Goal: Task Accomplishment & Management: Use online tool/utility

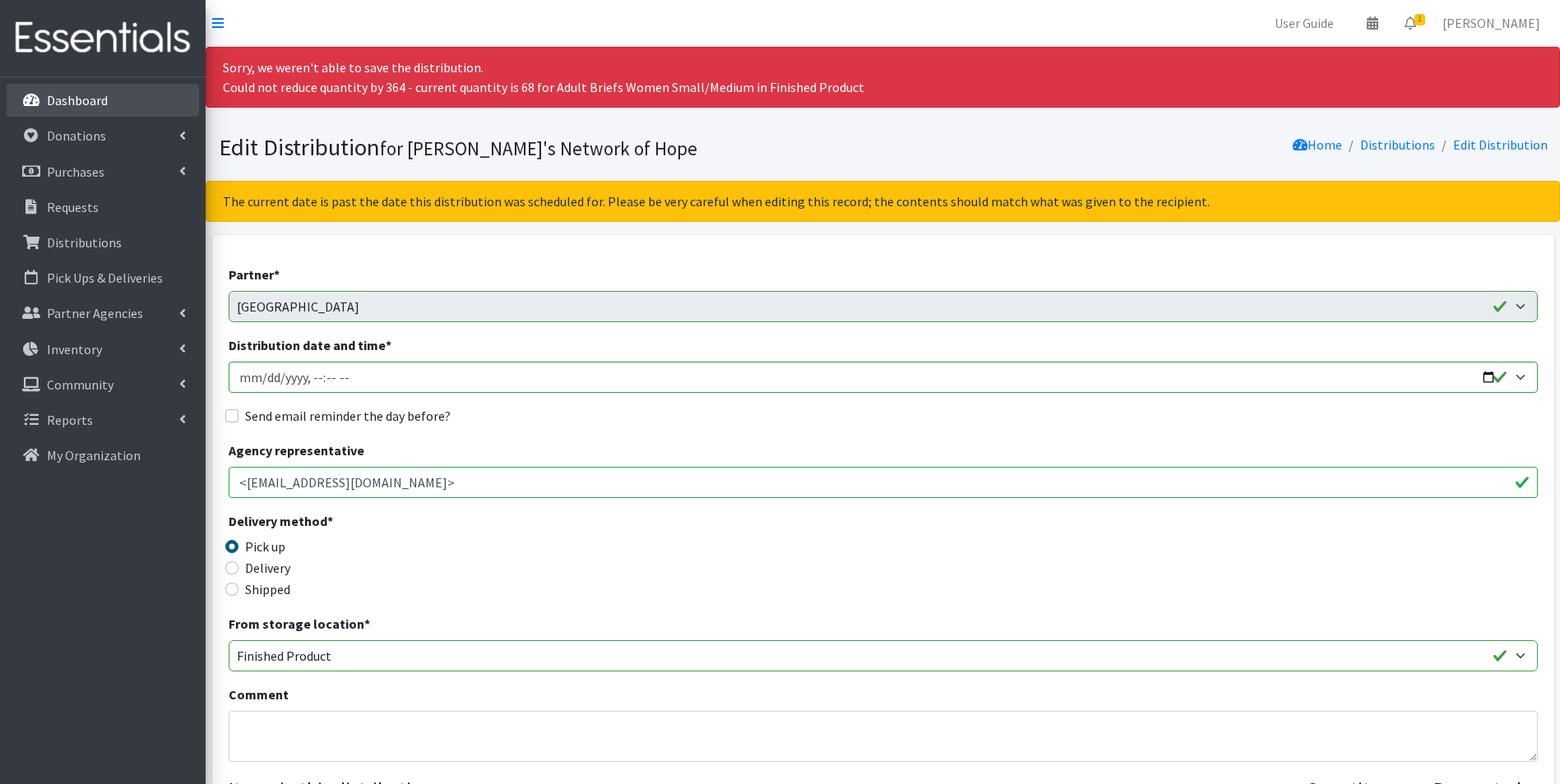
click at [76, 101] on p "Dashboard" at bounding box center [78, 100] width 61 height 16
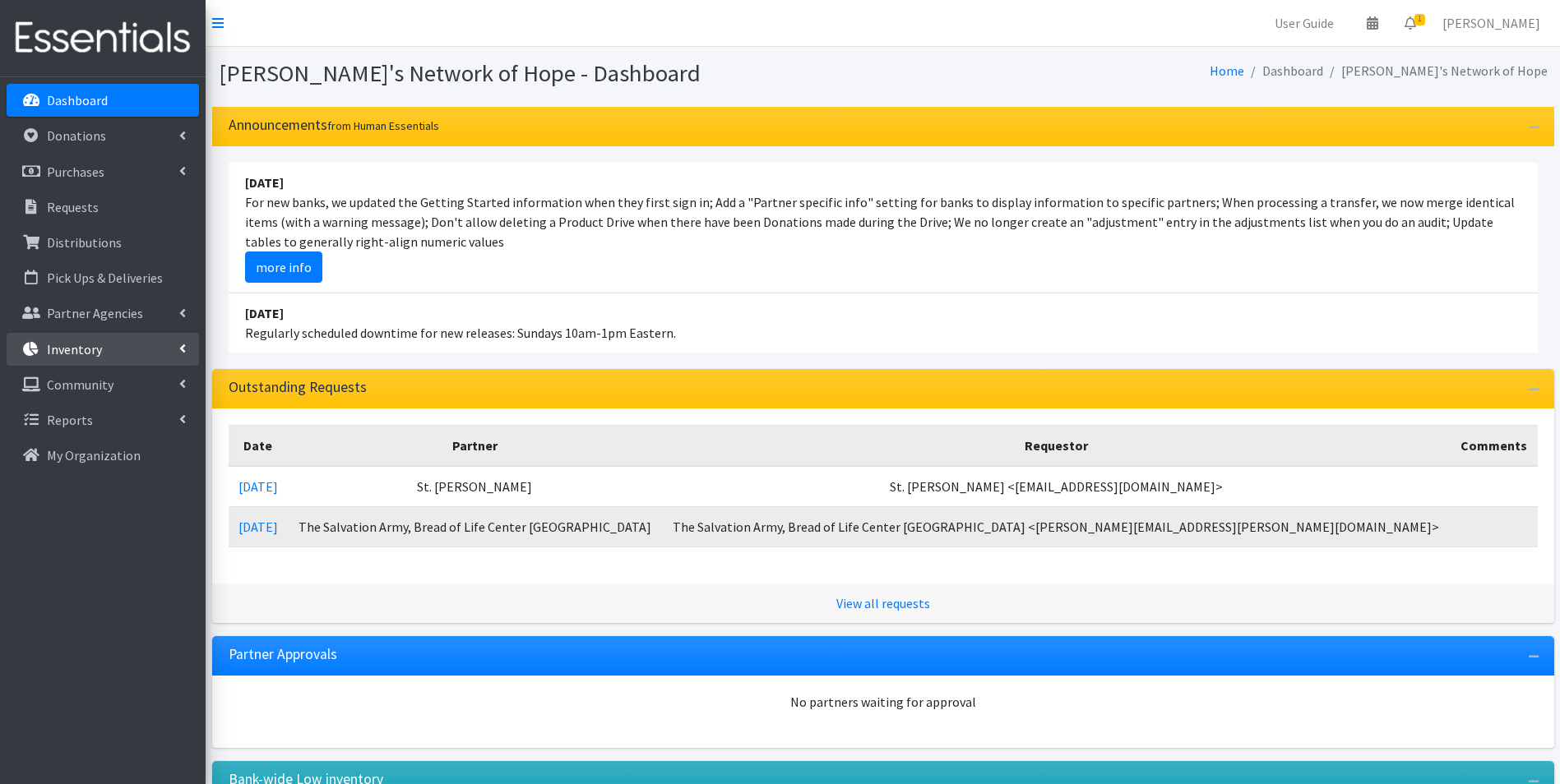
click at [93, 347] on p "Inventory" at bounding box center [75, 348] width 56 height 16
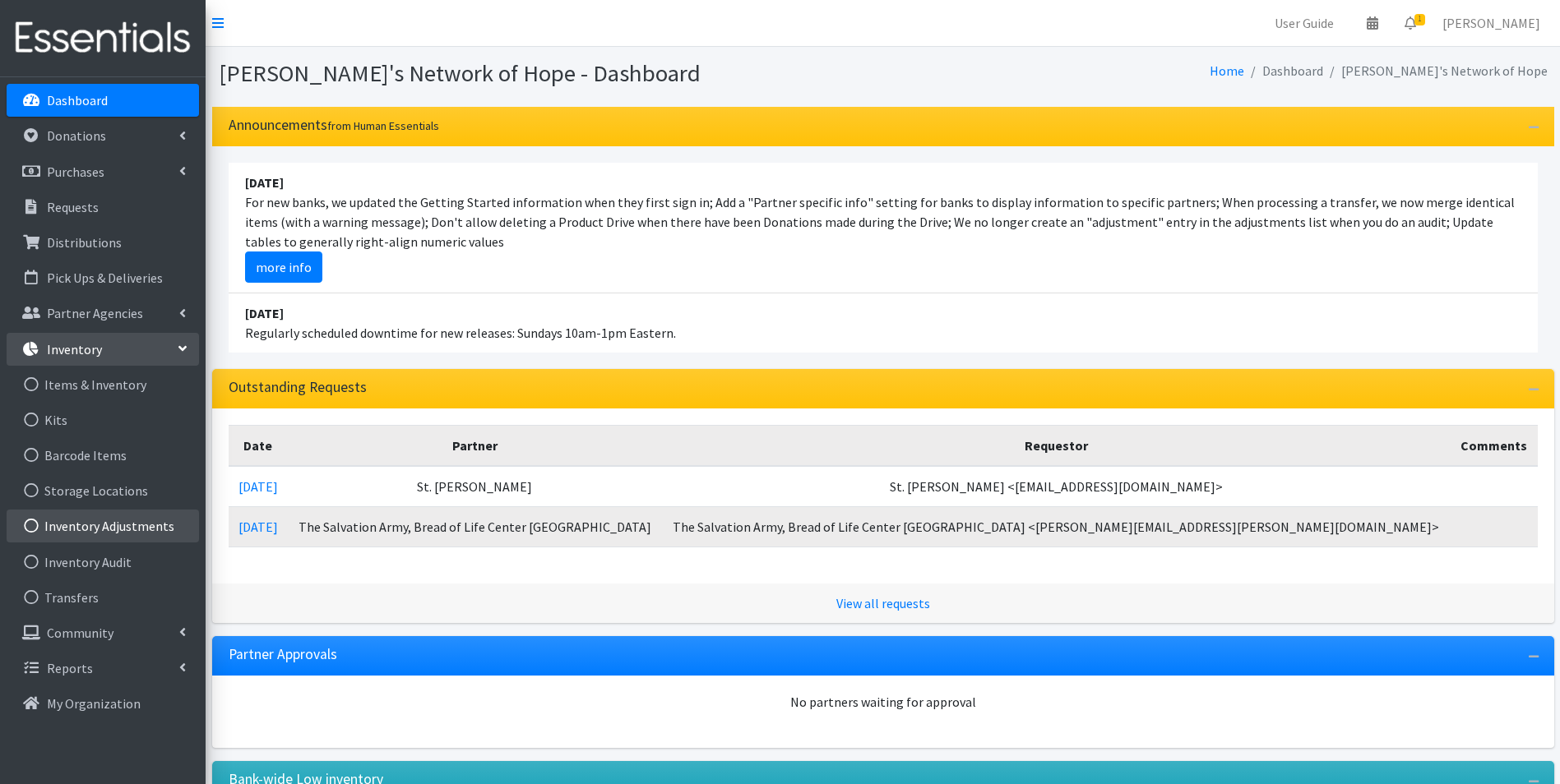
click at [98, 520] on link "Inventory Adjustments" at bounding box center [102, 526] width 192 height 33
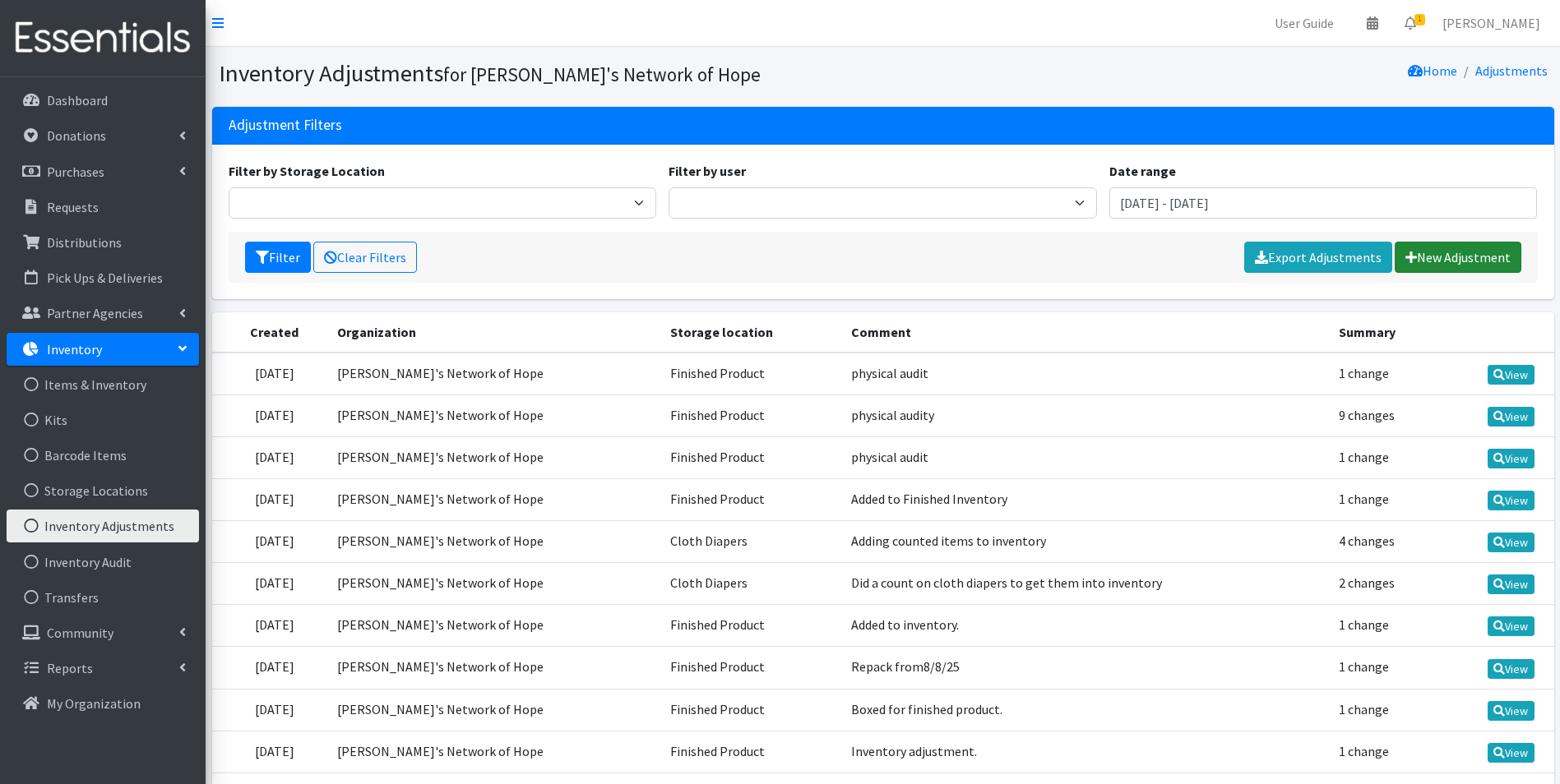
click at [1445, 258] on link "New Adjustment" at bounding box center [1458, 257] width 126 height 32
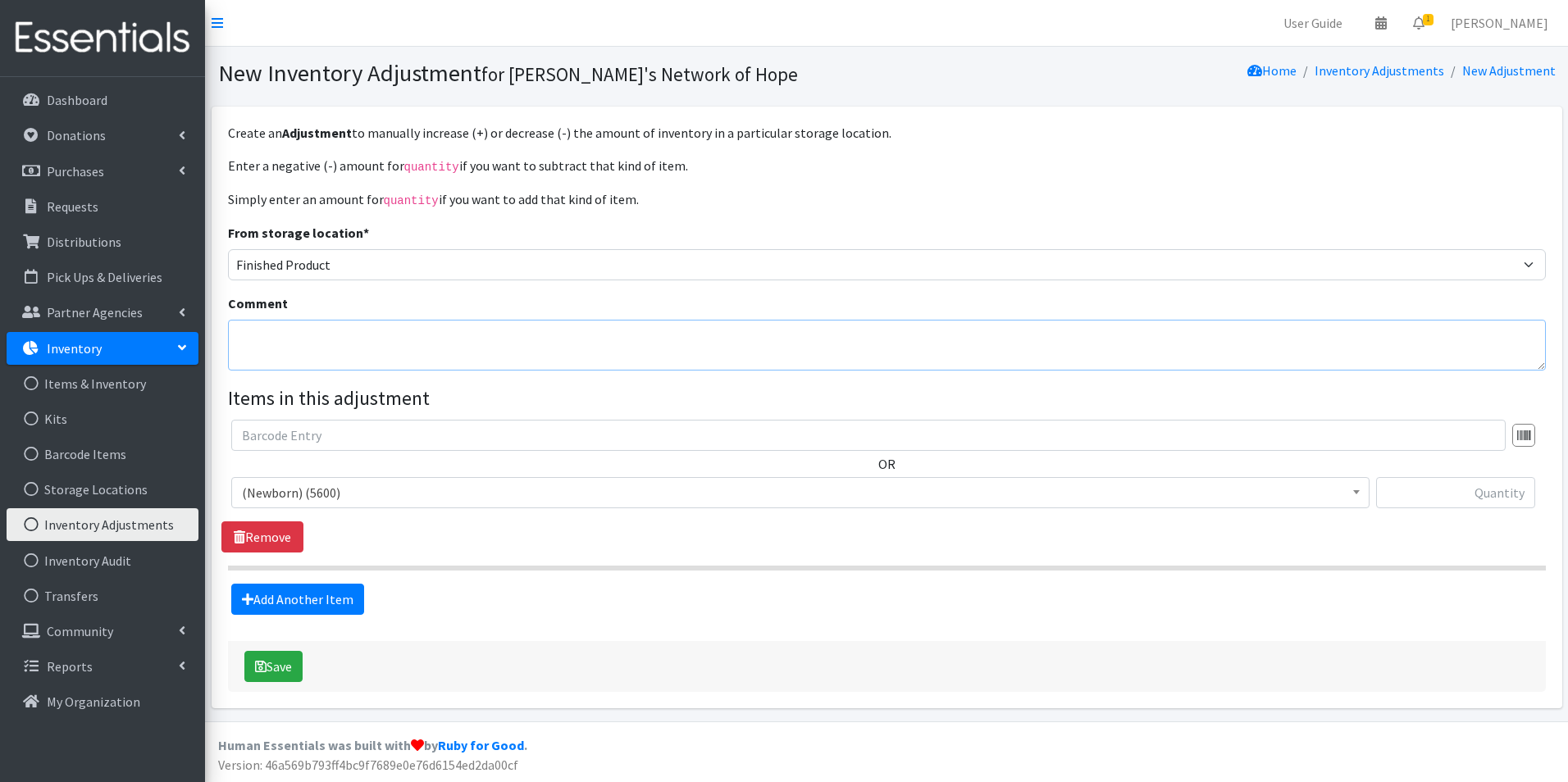
click at [265, 328] on textarea "Comment" at bounding box center [887, 345] width 1318 height 51
type textarea "Added to Finished Inventory"
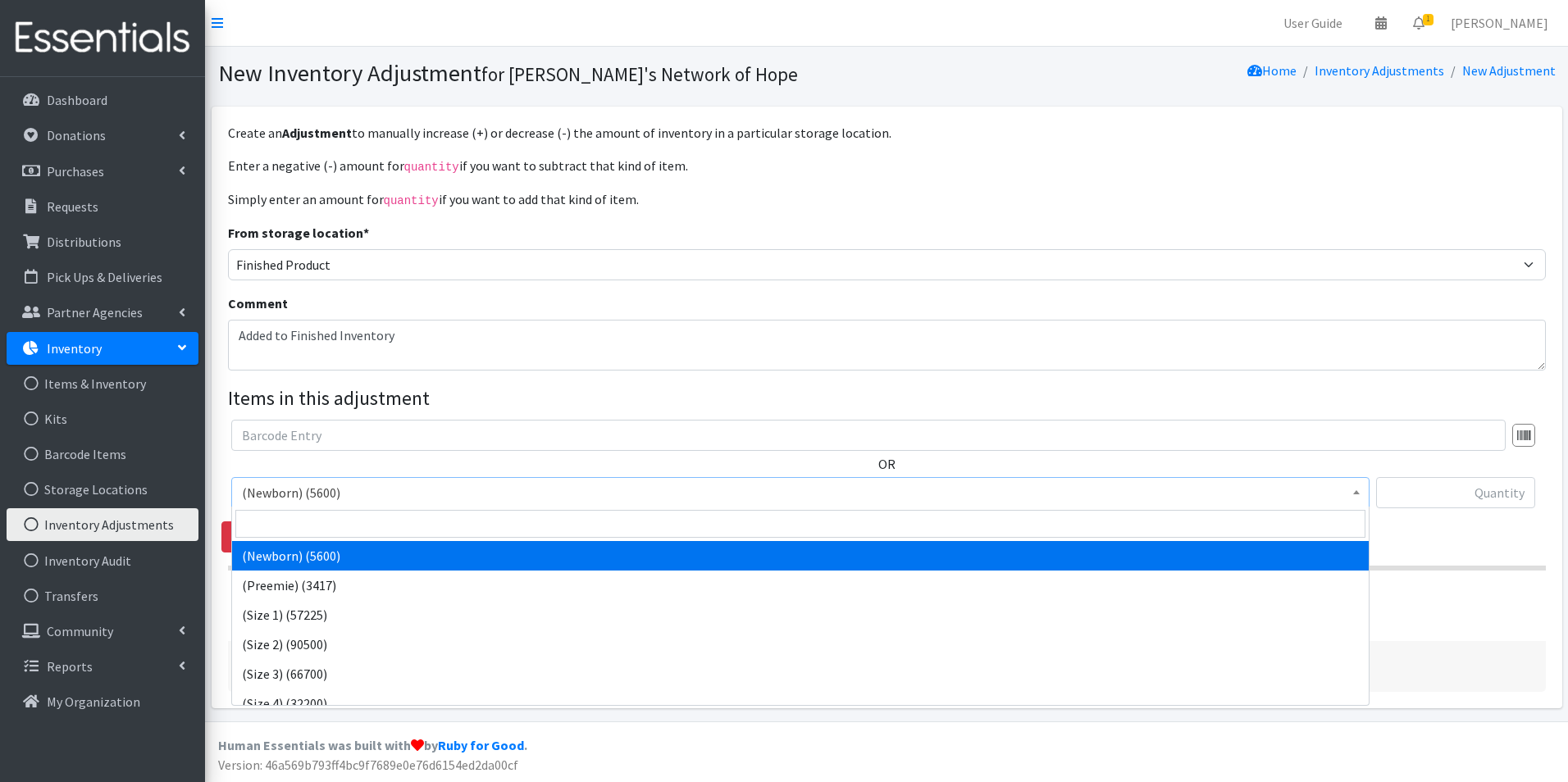
click at [335, 496] on span "(Newborn) (5600)" at bounding box center [799, 493] width 1116 height 23
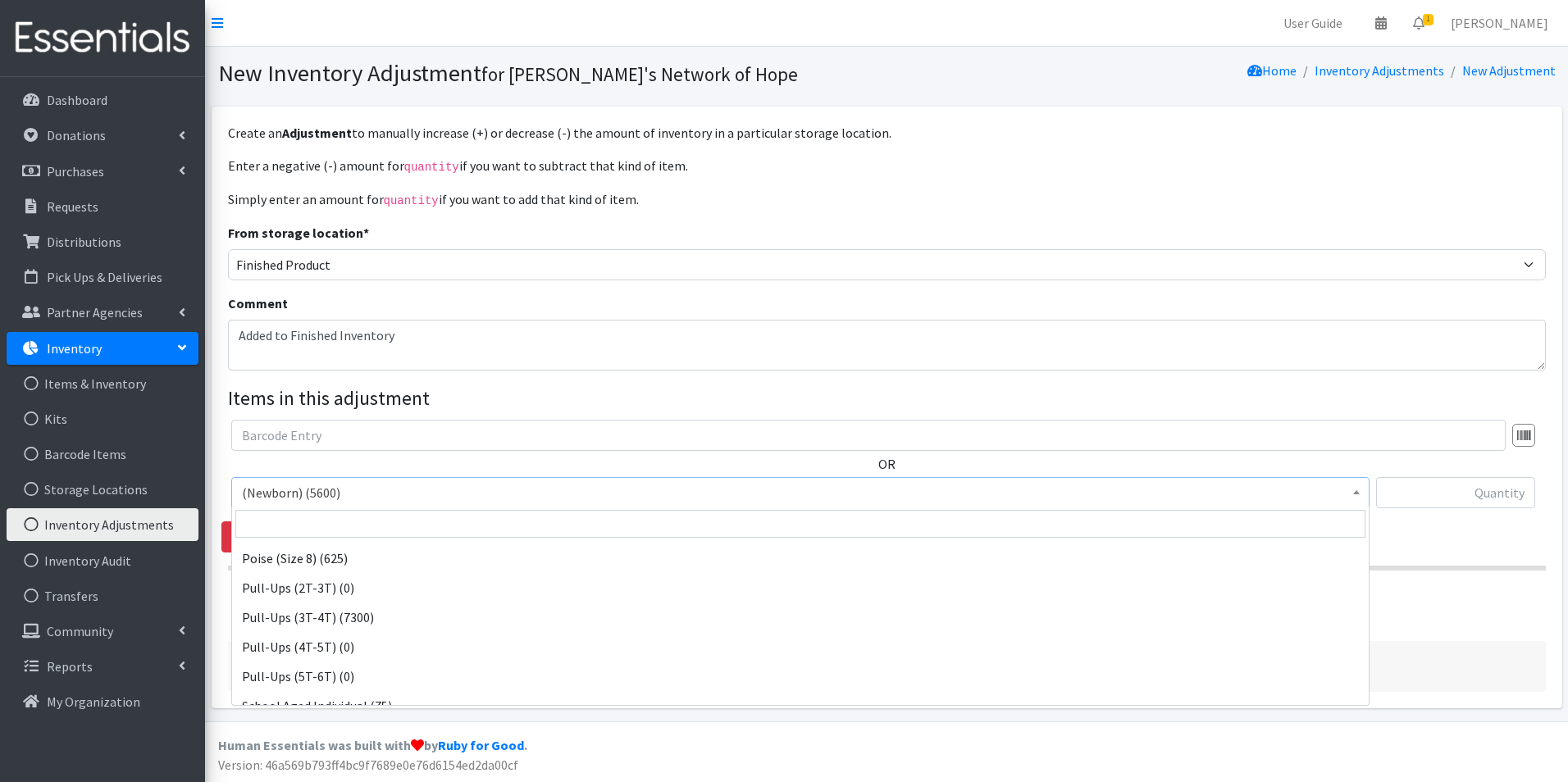
scroll to position [1557, 0]
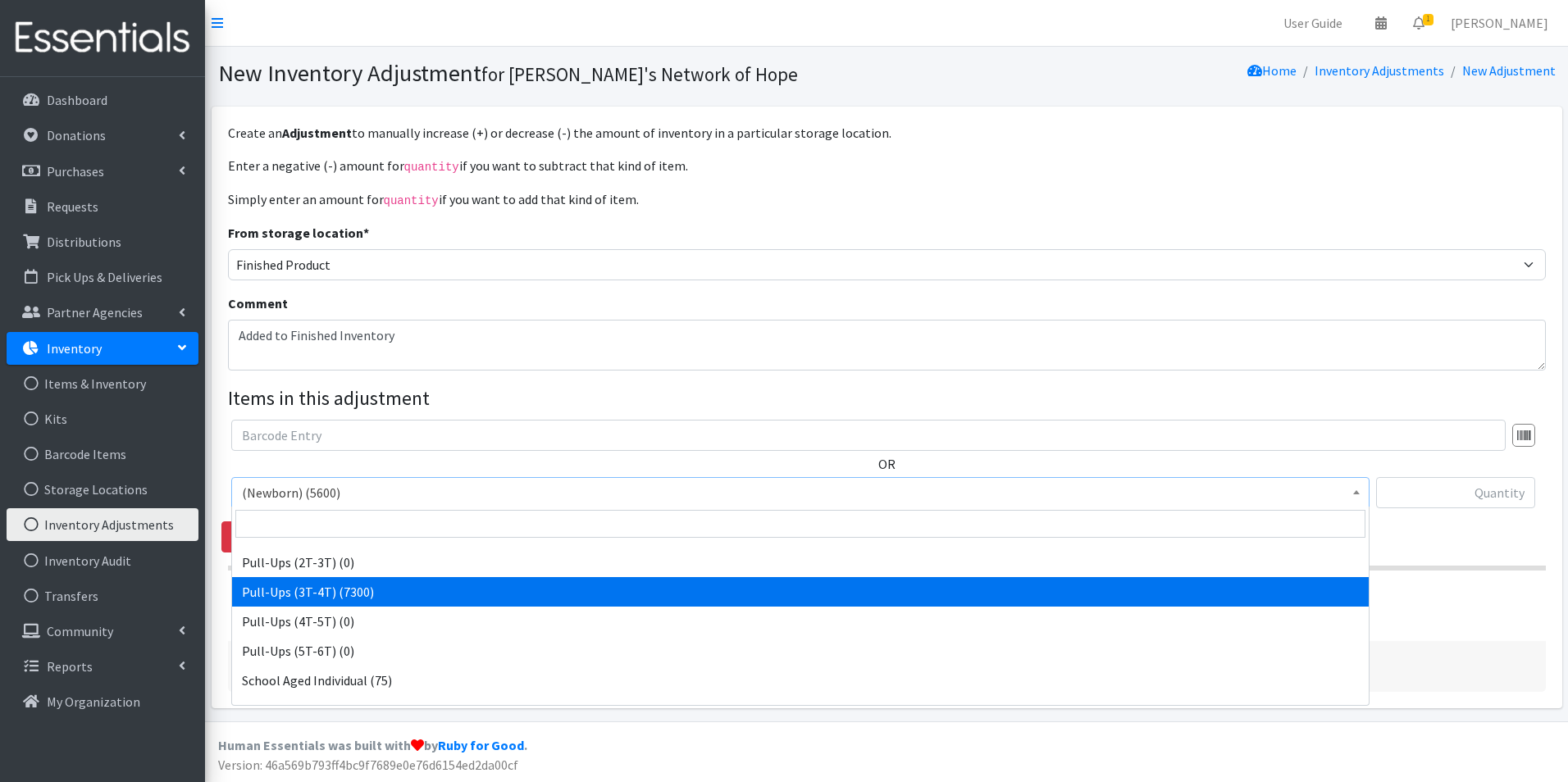
select select "14494"
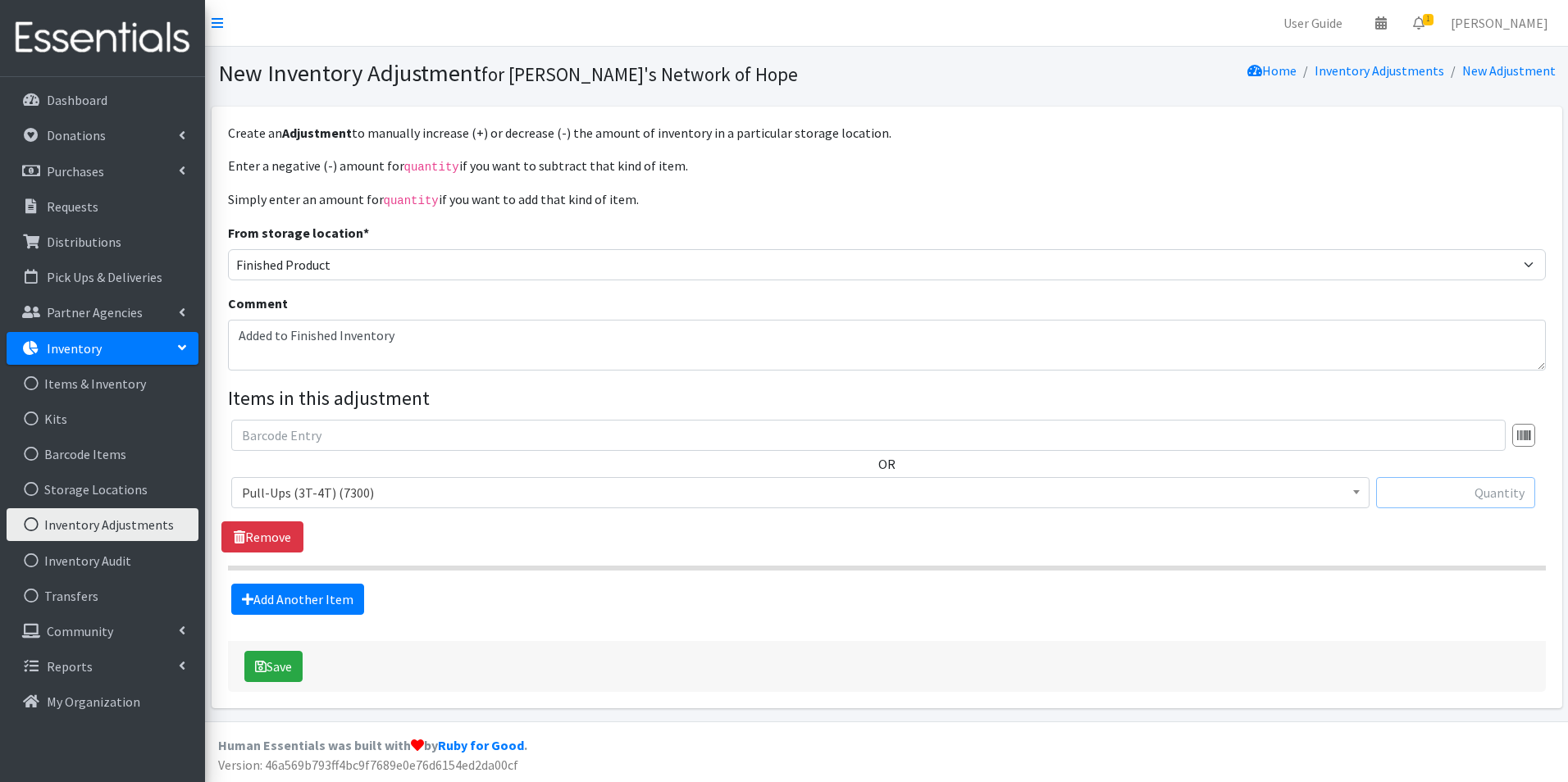
click at [1510, 492] on input "text" at bounding box center [1455, 493] width 159 height 32
type input "3375"
click at [280, 659] on button "Save" at bounding box center [273, 666] width 58 height 32
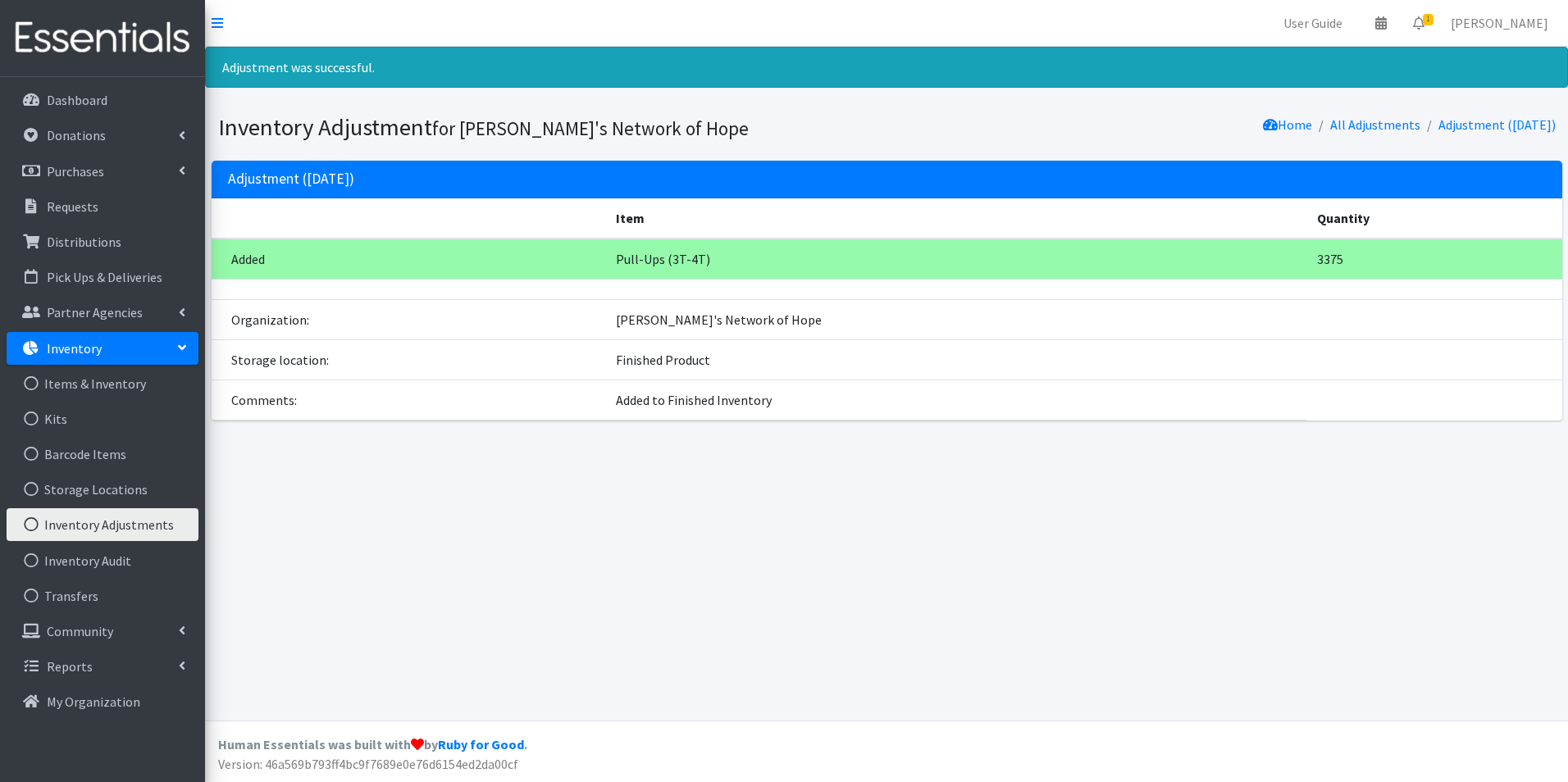
click at [73, 526] on link "Inventory Adjustments" at bounding box center [102, 524] width 192 height 32
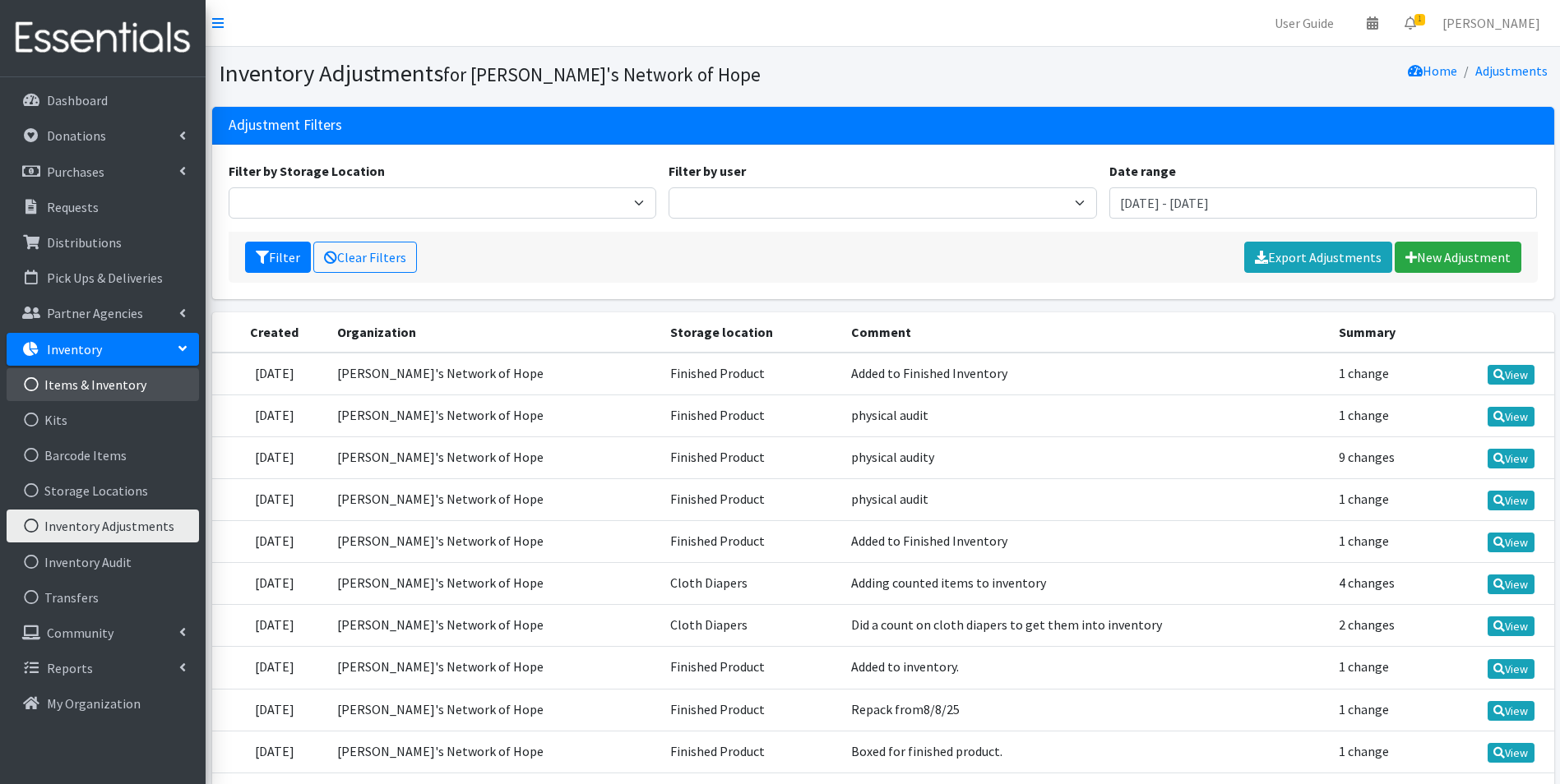
click at [79, 381] on link "Items & Inventory" at bounding box center [102, 385] width 192 height 33
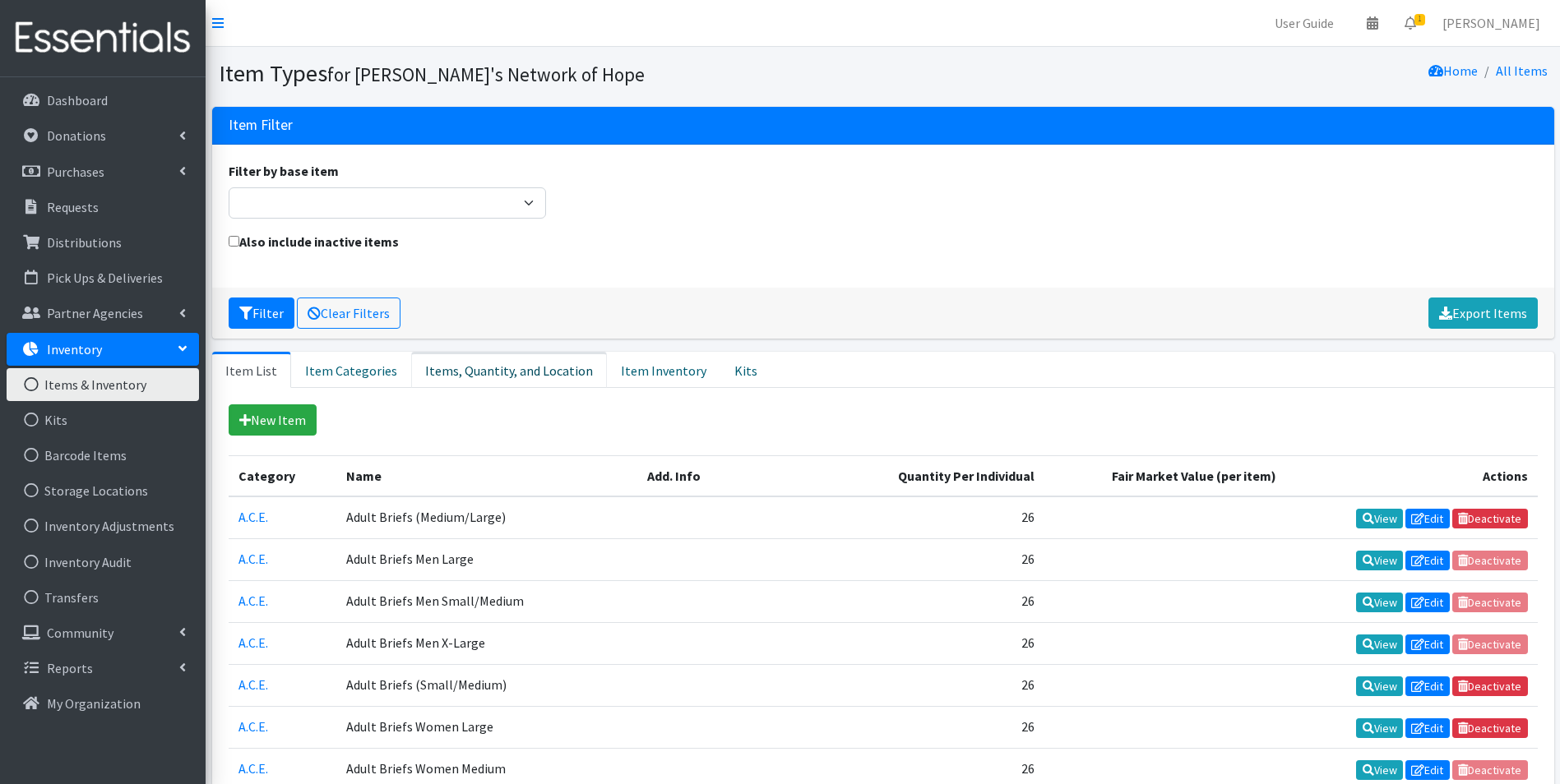
click at [471, 363] on link "Items, Quantity, and Location" at bounding box center [509, 370] width 195 height 36
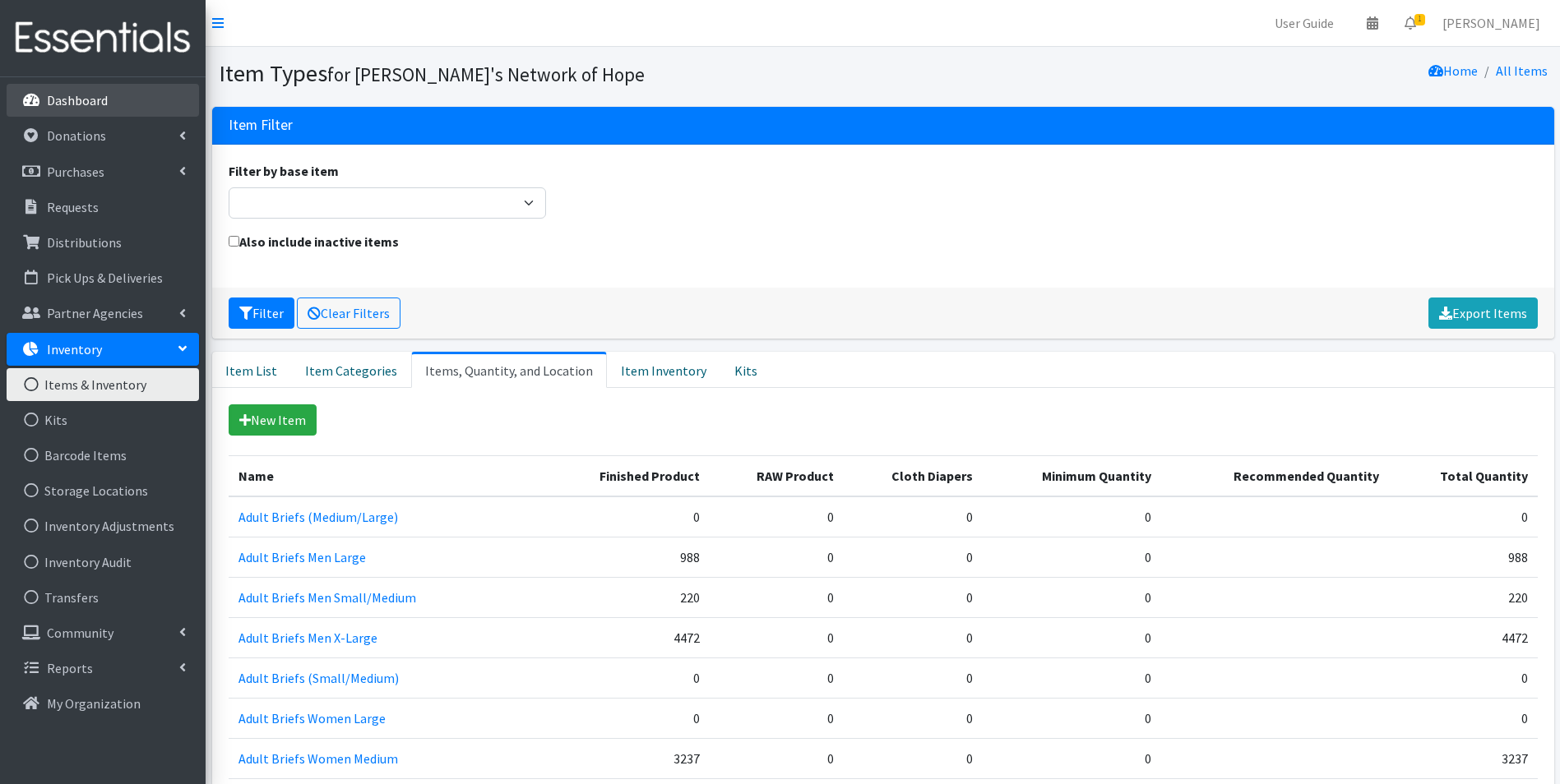
click at [86, 94] on p "Dashboard" at bounding box center [78, 100] width 61 height 16
